Goal: Book appointment/travel/reservation

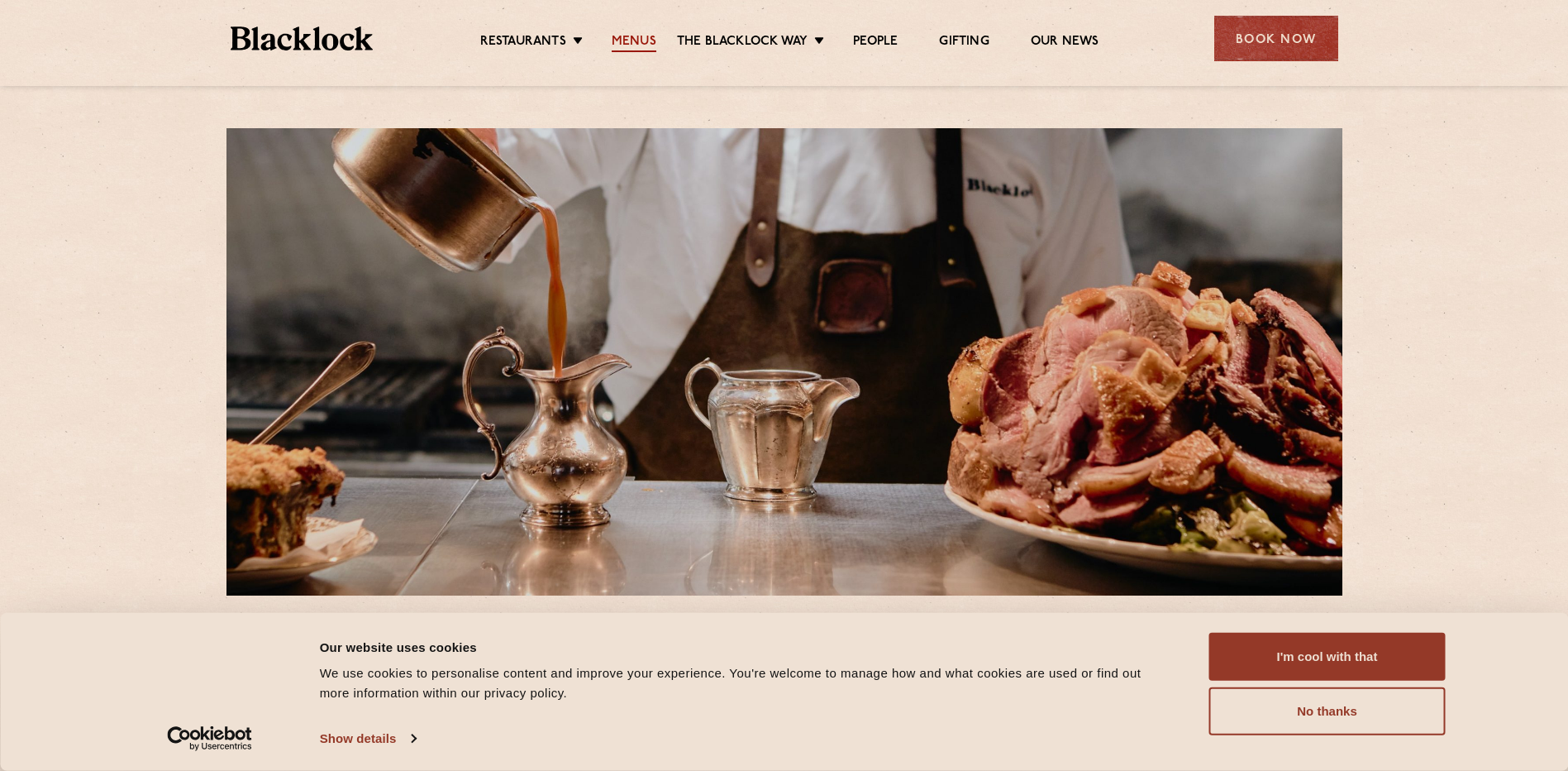
click at [632, 44] on link "Menus" at bounding box center [633, 43] width 45 height 18
click at [1357, 652] on button "I'm cool with that" at bounding box center [1327, 657] width 236 height 48
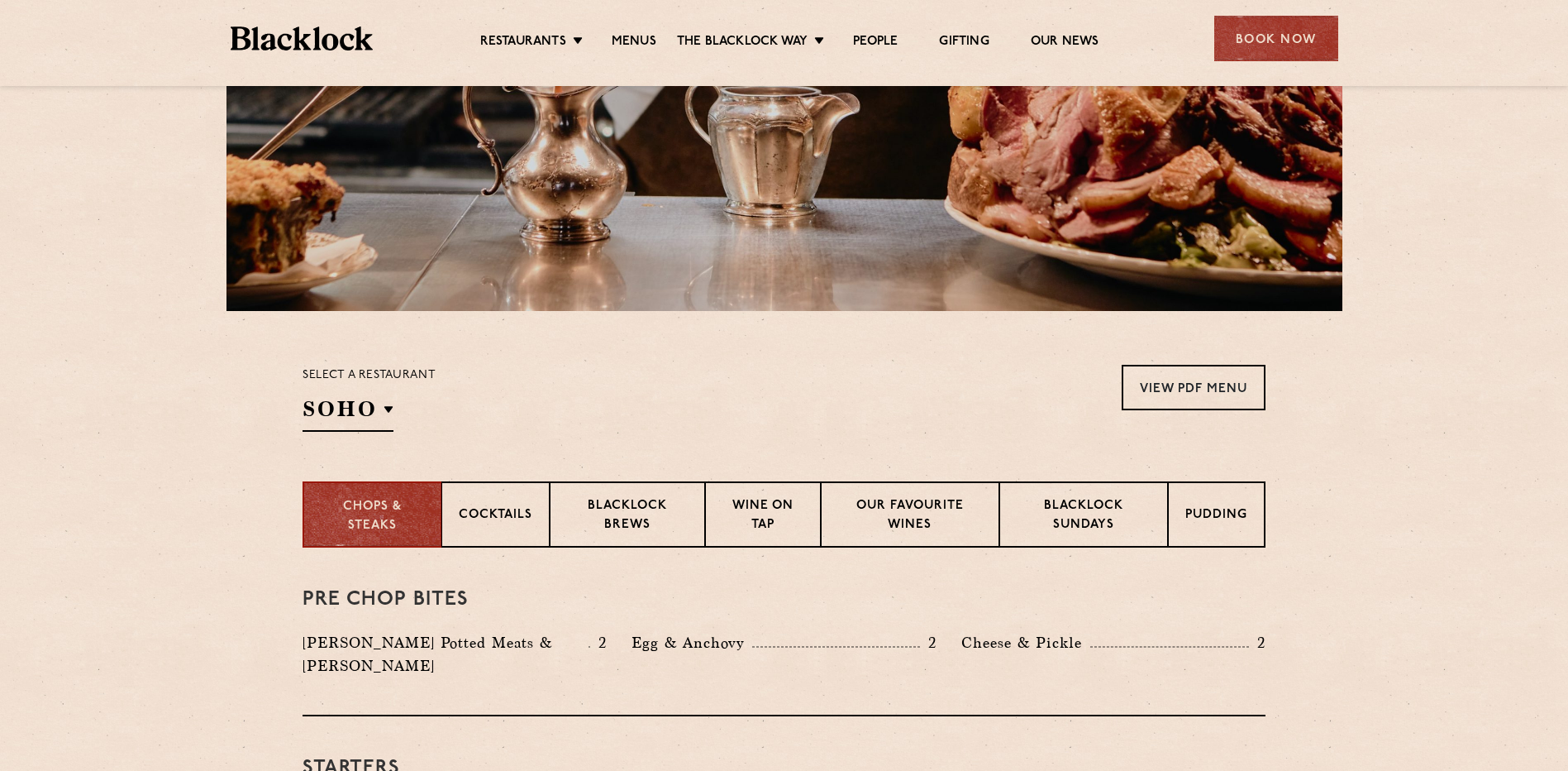
scroll to position [248, 0]
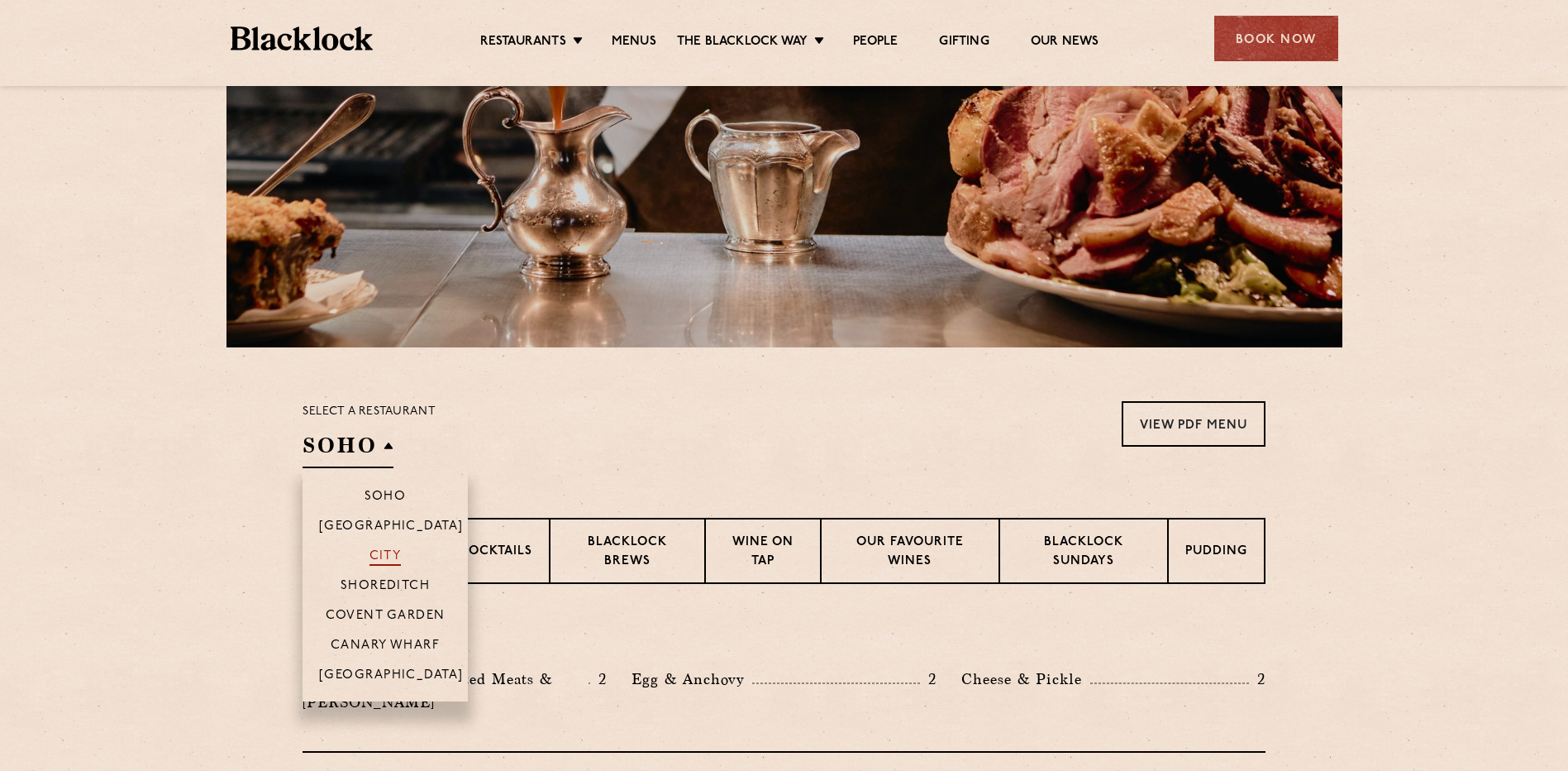
click at [392, 550] on p "City" at bounding box center [386, 557] width 32 height 16
click at [381, 553] on p "City" at bounding box center [386, 557] width 32 height 16
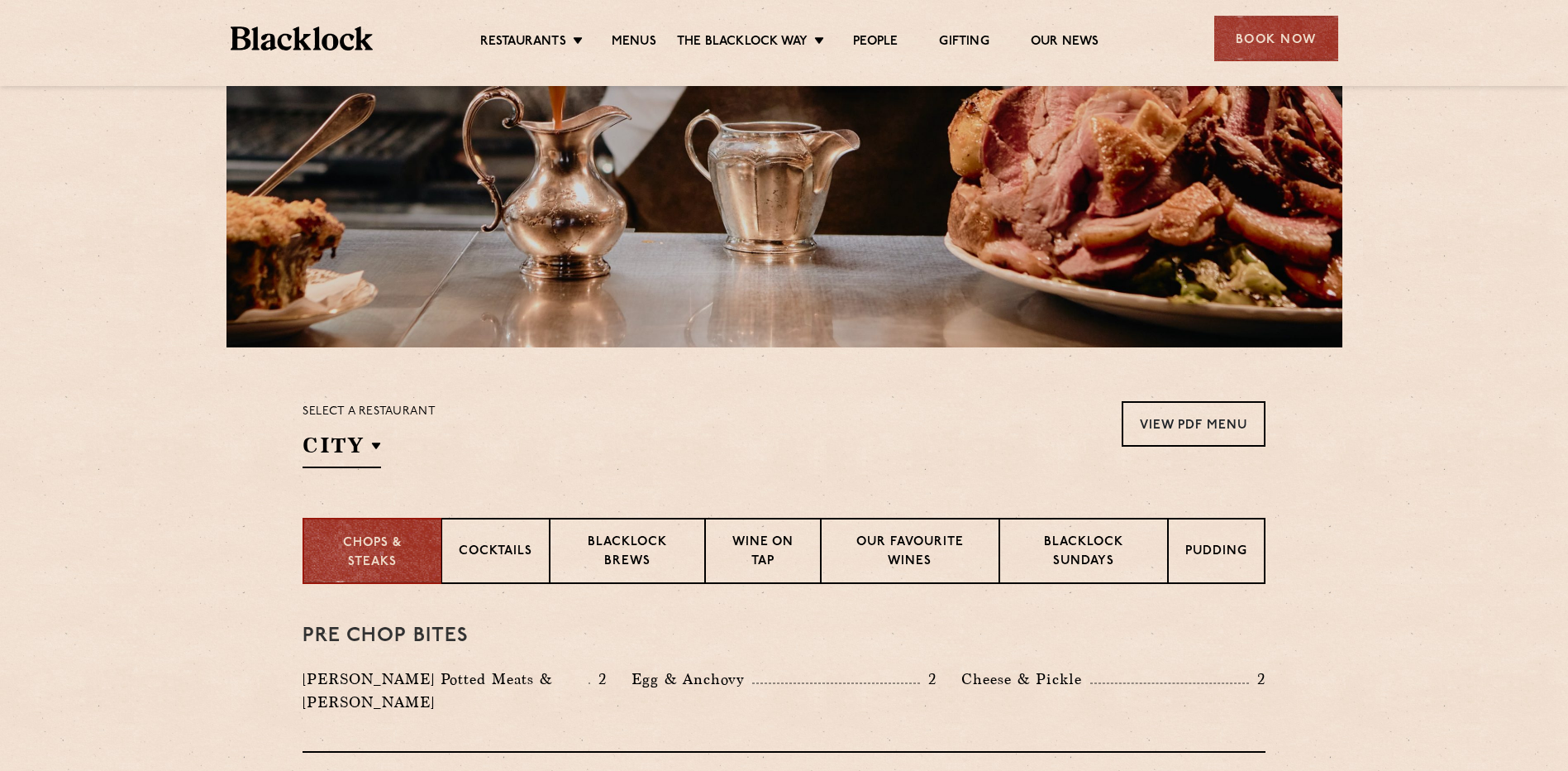
click at [602, 421] on div "Select a restaurant City [GEOGRAPHIC_DATA] [GEOGRAPHIC_DATA] [GEOGRAPHIC_DATA] …" at bounding box center [784, 435] width 963 height 67
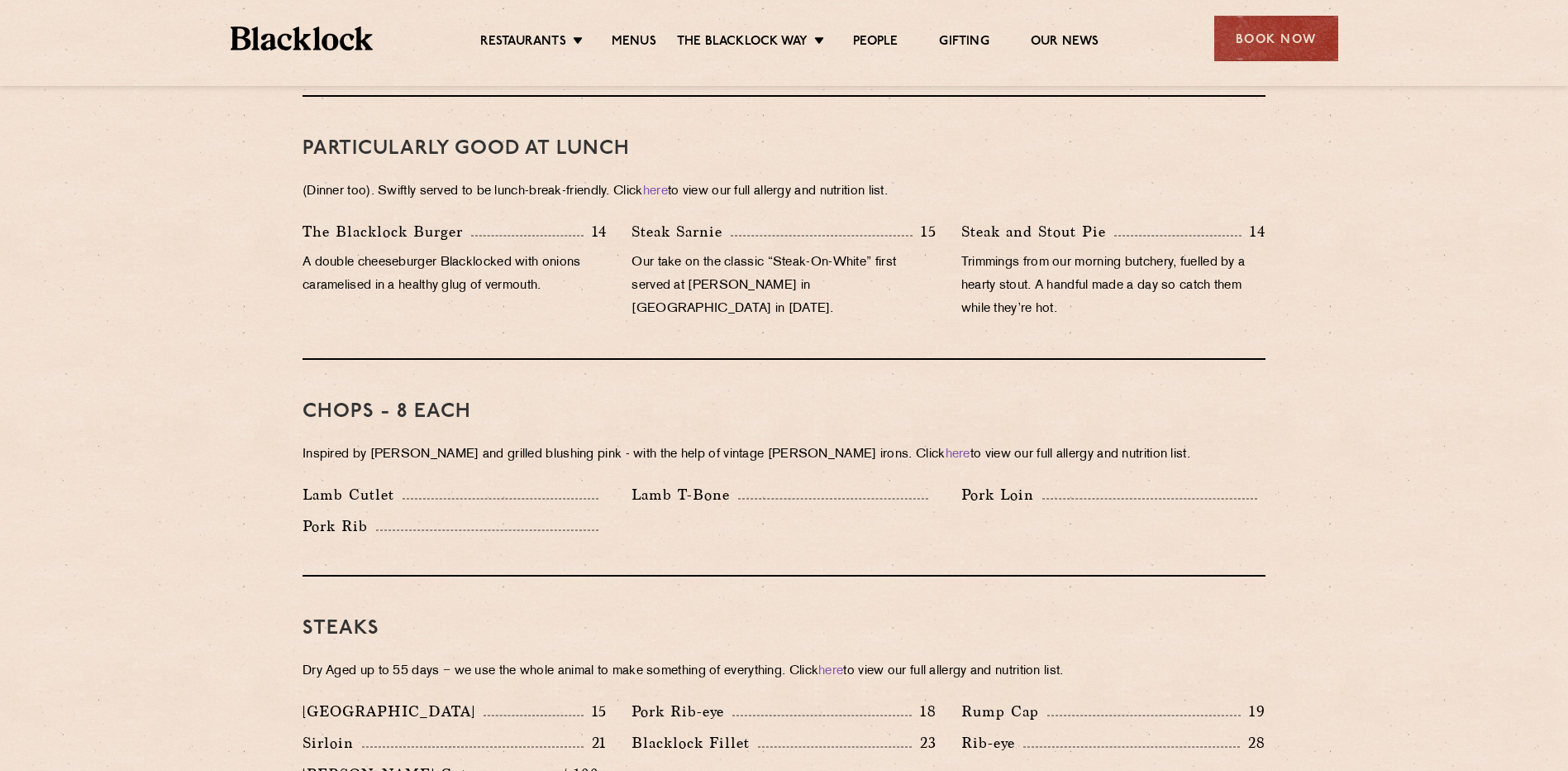
scroll to position [1075, 0]
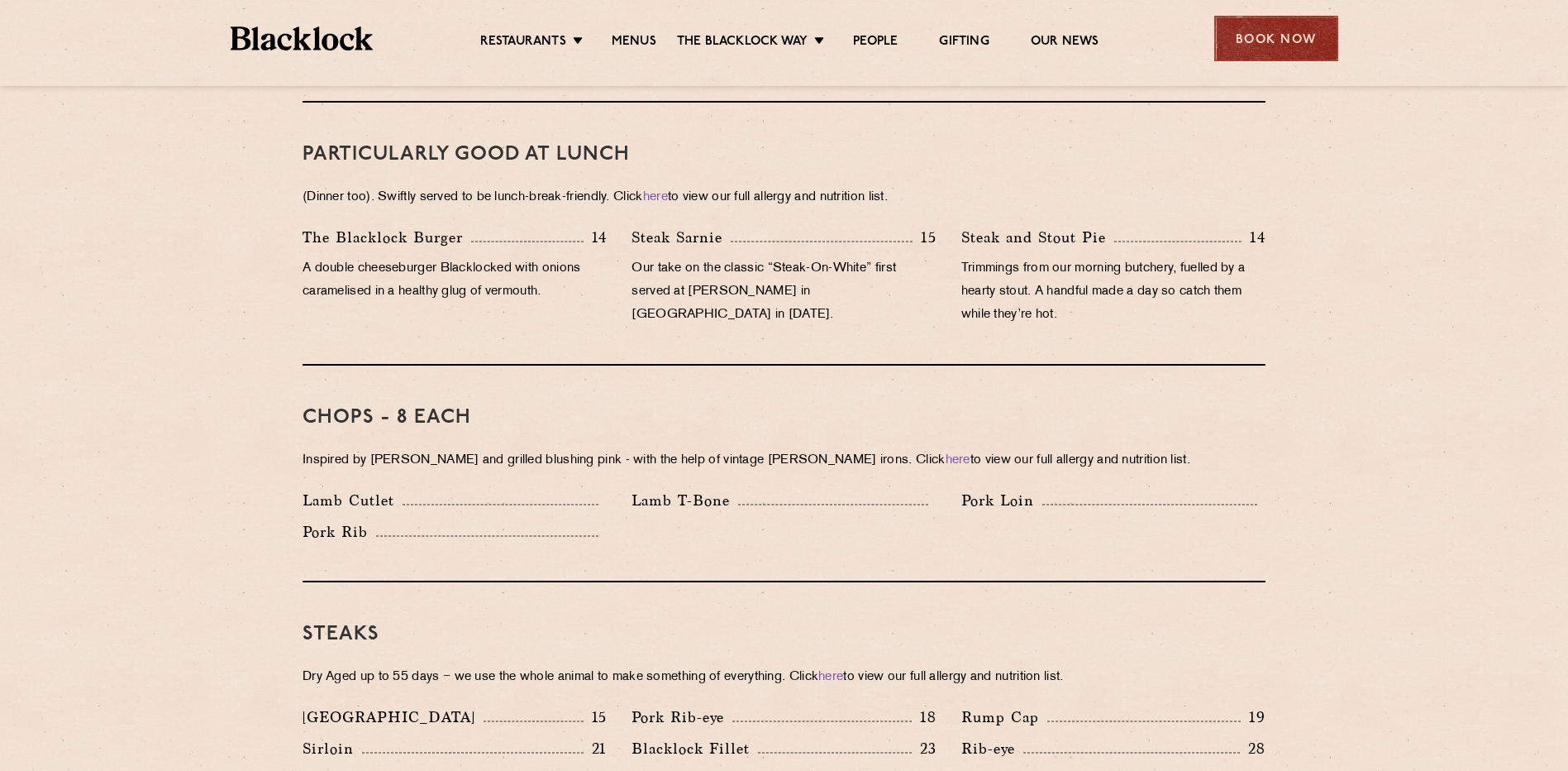
click at [1287, 47] on div "Book Now" at bounding box center [1276, 38] width 124 height 46
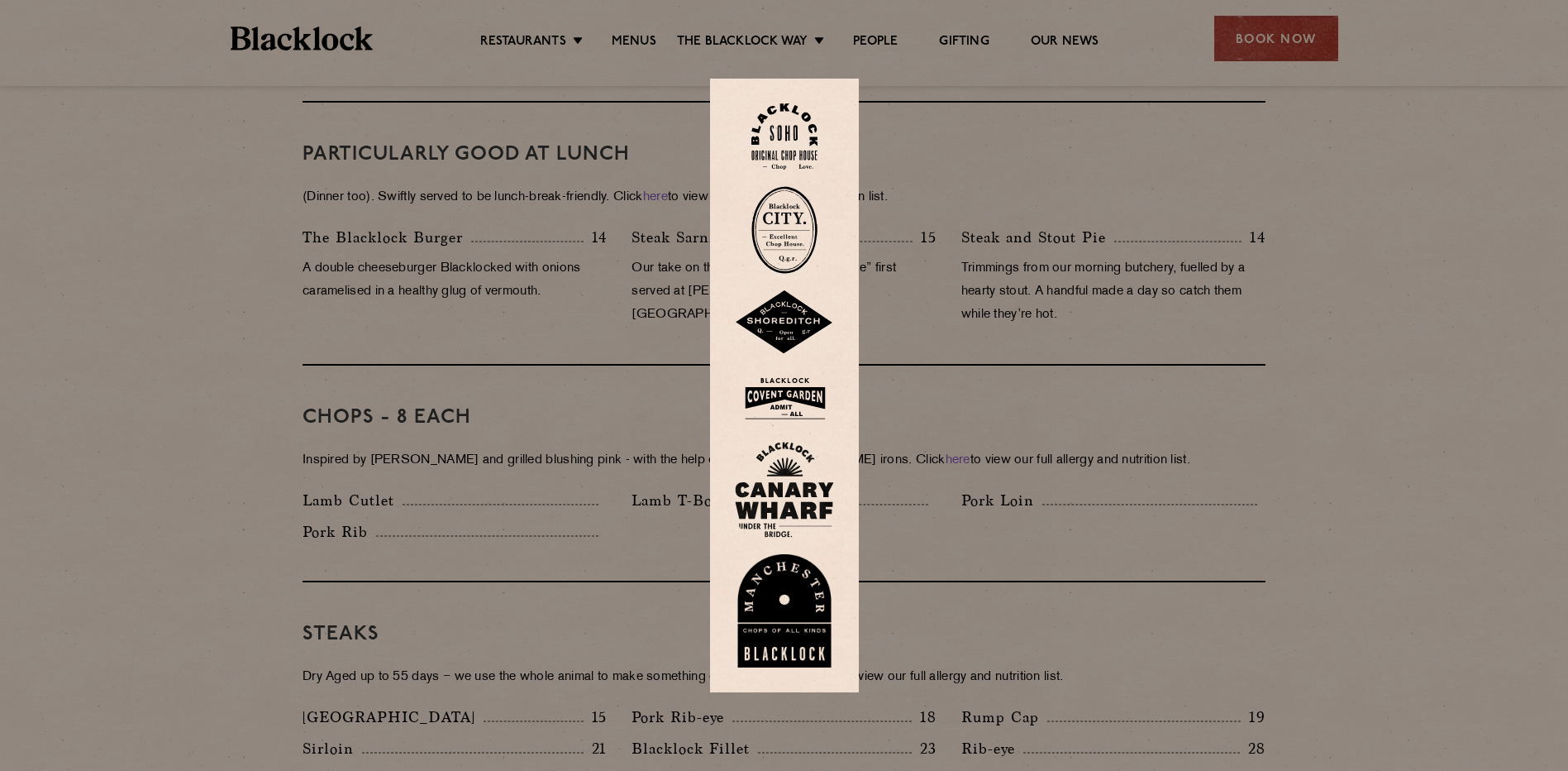
click at [795, 240] on img at bounding box center [784, 230] width 66 height 88
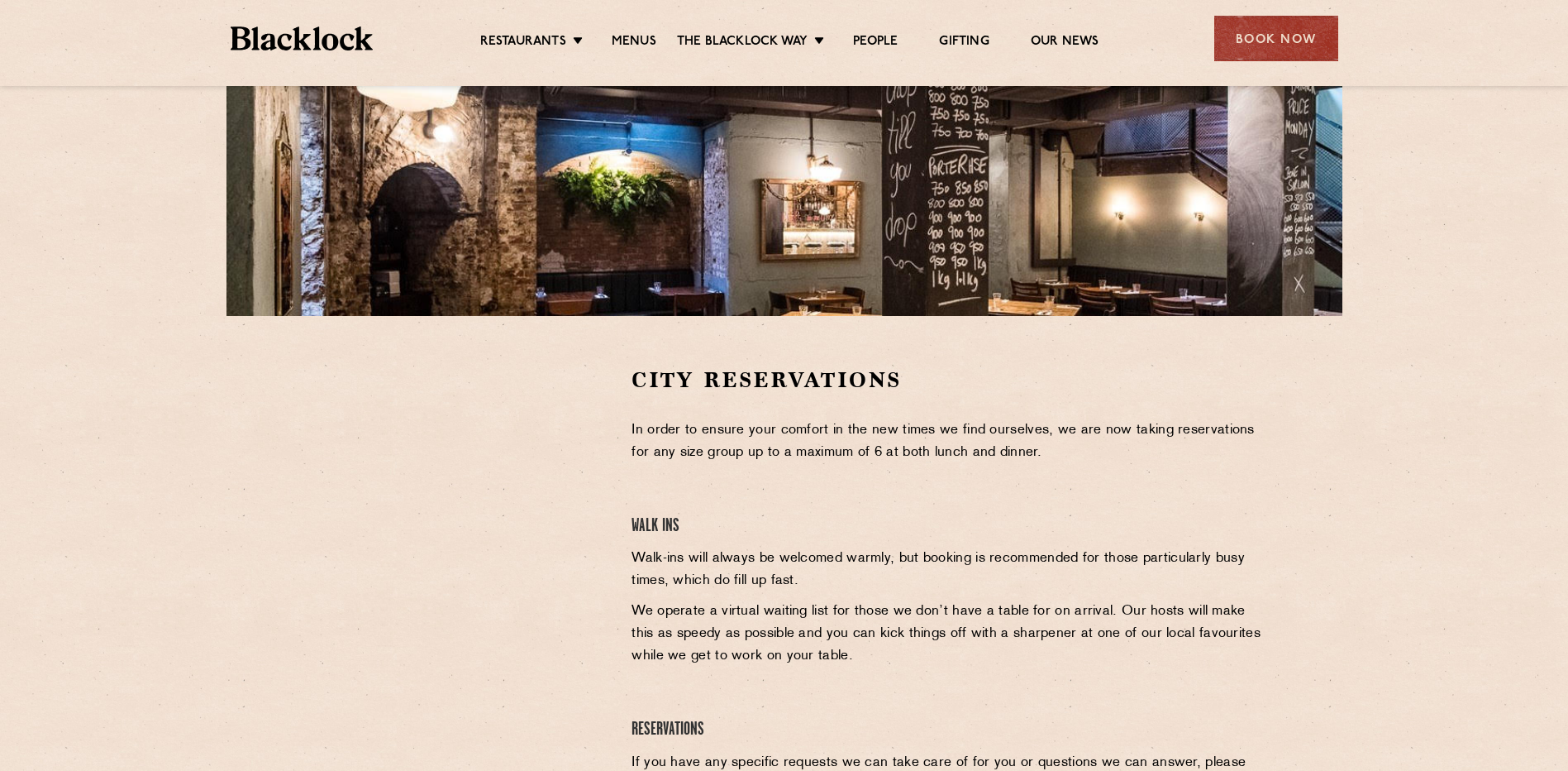
scroll to position [331, 0]
